Goal: Find specific page/section: Find specific page/section

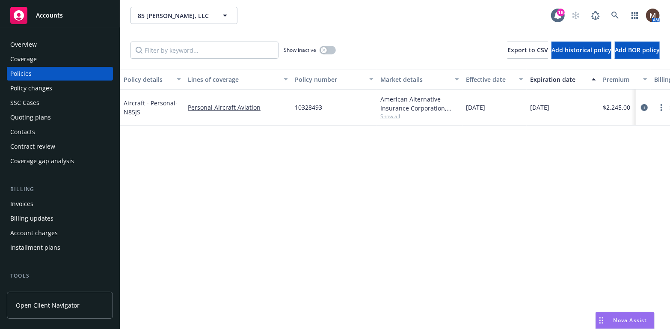
scroll to position [43, 0]
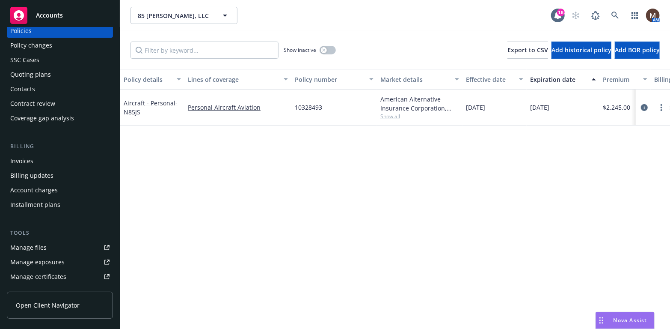
click at [37, 242] on div "Manage files" at bounding box center [28, 248] width 36 height 14
